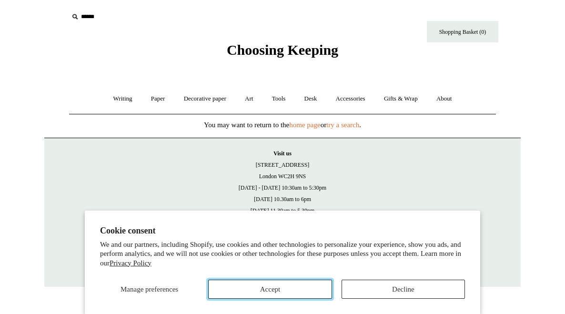
click at [321, 288] on button "Accept" at bounding box center [269, 288] width 123 height 19
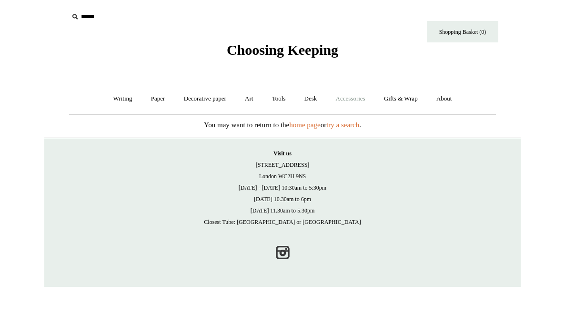
click at [347, 105] on link "Accessories +" at bounding box center [350, 98] width 47 height 25
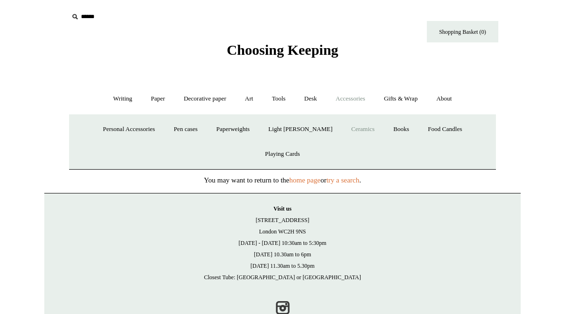
click at [342, 130] on link "Ceramics +" at bounding box center [362, 129] width 40 height 25
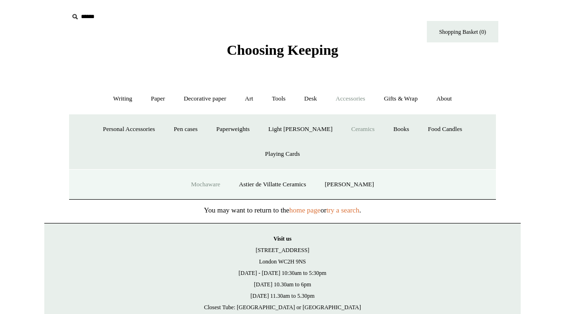
click at [218, 172] on link "Mochaware" at bounding box center [205, 184] width 46 height 25
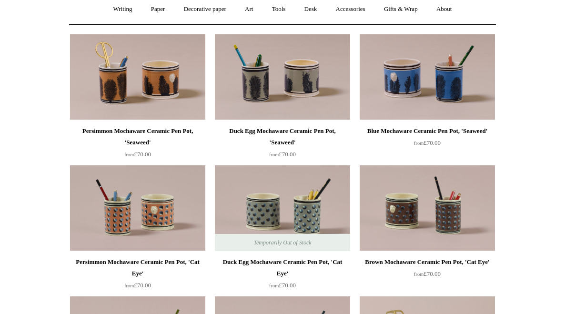
scroll to position [73, 0]
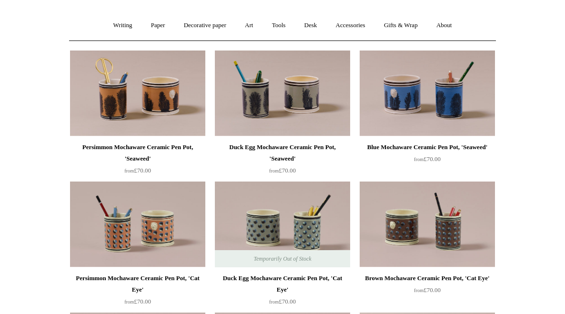
click at [420, 109] on img at bounding box center [426, 93] width 135 height 86
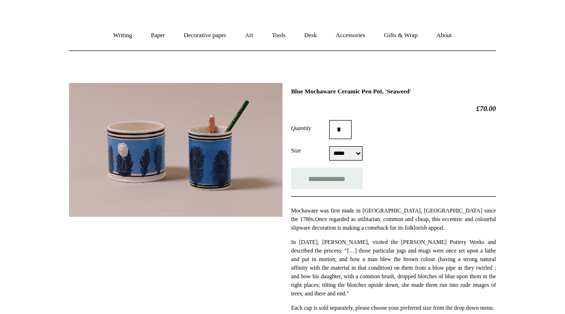
scroll to position [138, 0]
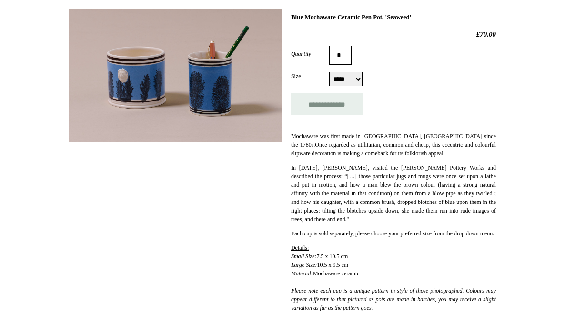
click at [273, 83] on img at bounding box center [175, 76] width 213 height 134
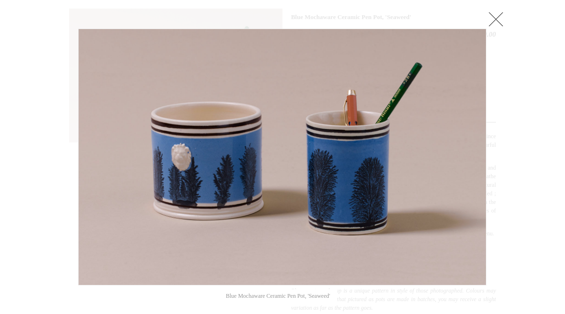
click at [355, 162] on img at bounding box center [282, 157] width 407 height 256
click at [511, 13] on div at bounding box center [282, 264] width 565 height 804
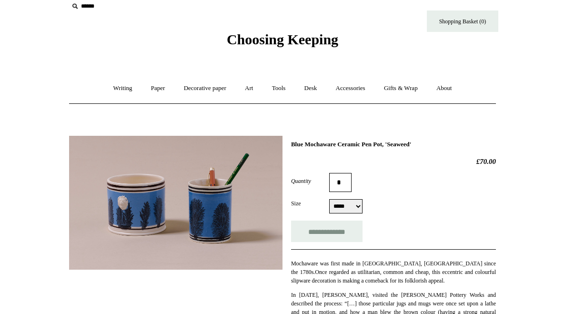
scroll to position [0, 0]
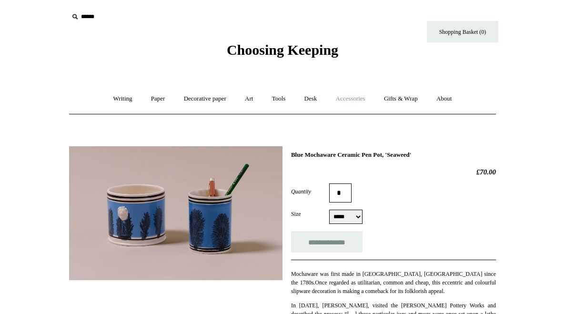
click at [355, 96] on link "Accessories +" at bounding box center [350, 98] width 47 height 25
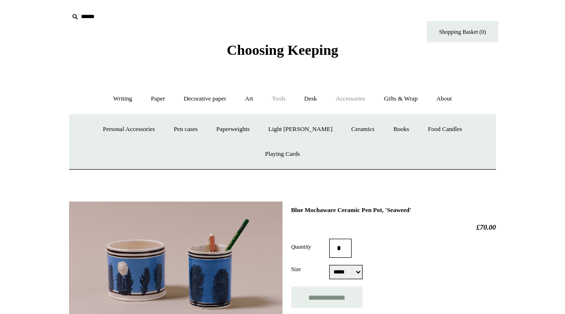
click at [288, 96] on link "Tools +" at bounding box center [278, 98] width 31 height 25
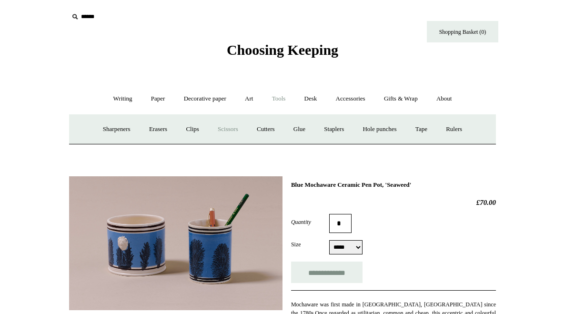
click at [231, 127] on link "Scissors" at bounding box center [228, 129] width 38 height 25
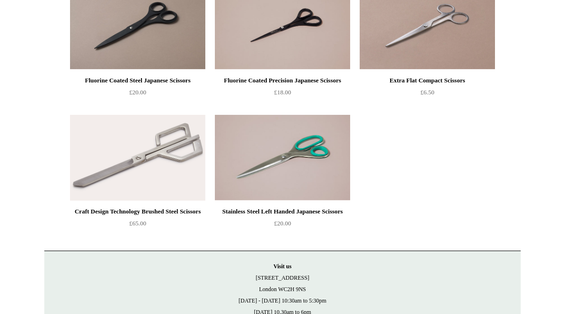
scroll to position [547, 0]
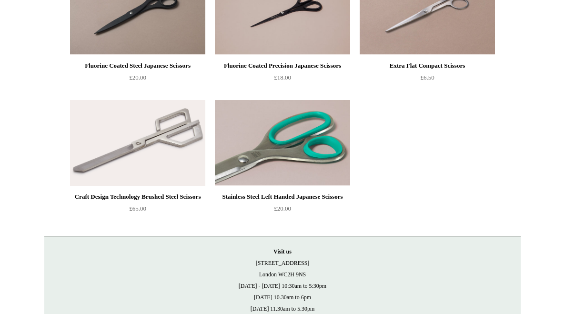
click at [327, 145] on img at bounding box center [282, 143] width 135 height 86
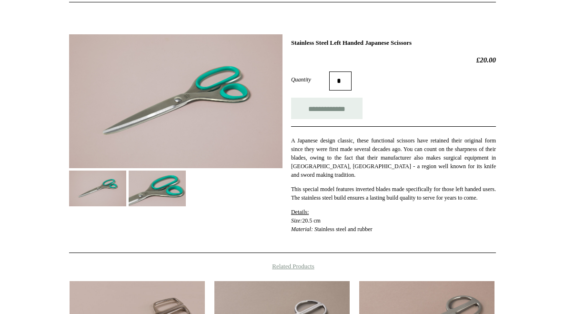
scroll to position [139, 0]
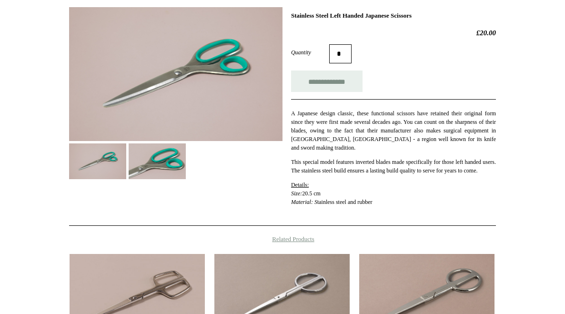
click at [151, 168] on img at bounding box center [157, 161] width 57 height 36
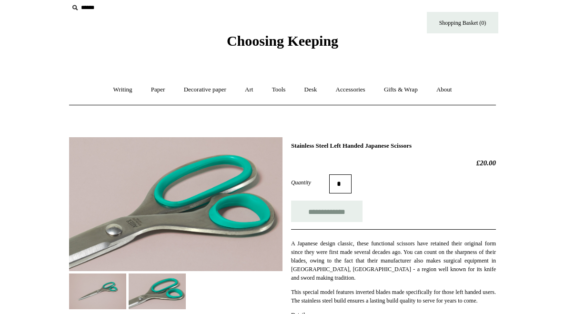
scroll to position [7, 0]
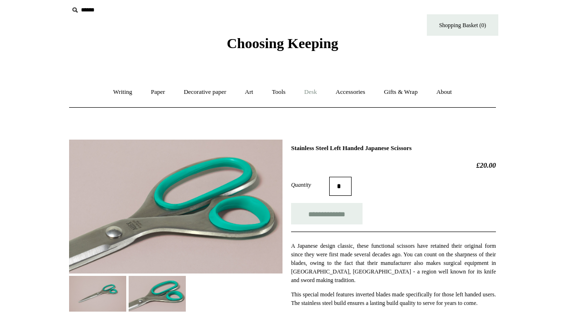
click at [304, 93] on link "Desk +" at bounding box center [311, 91] width 30 height 25
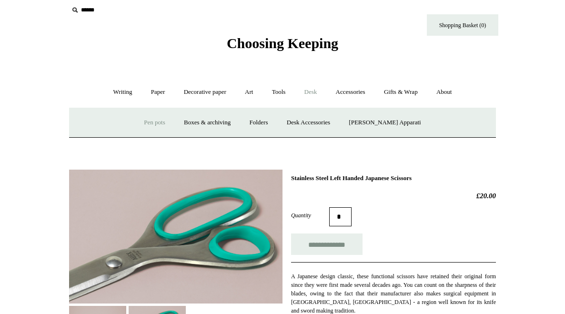
click at [173, 123] on link "Pen pots" at bounding box center [154, 122] width 38 height 25
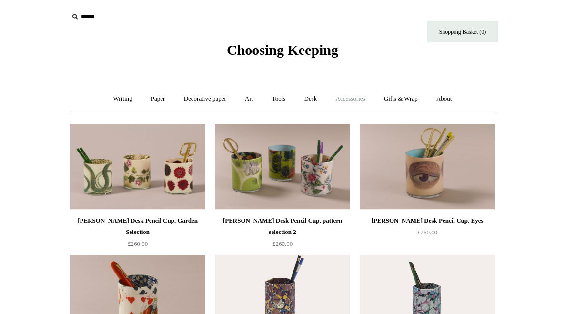
click at [362, 104] on link "Accessories +" at bounding box center [350, 98] width 47 height 25
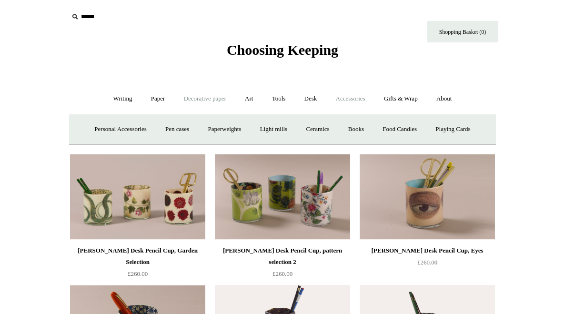
click at [219, 100] on link "Decorative paper +" at bounding box center [205, 98] width 60 height 25
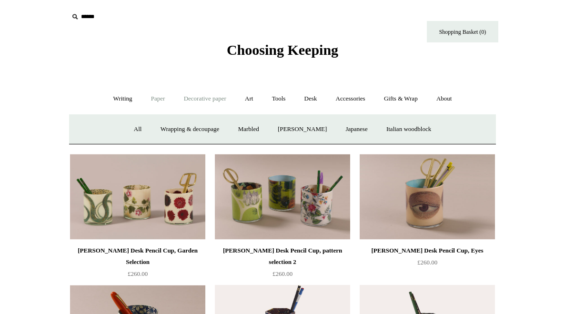
click at [154, 100] on link "Paper +" at bounding box center [157, 98] width 31 height 25
click at [113, 100] on link "Writing +" at bounding box center [123, 98] width 36 height 25
